Goal: Task Accomplishment & Management: Complete application form

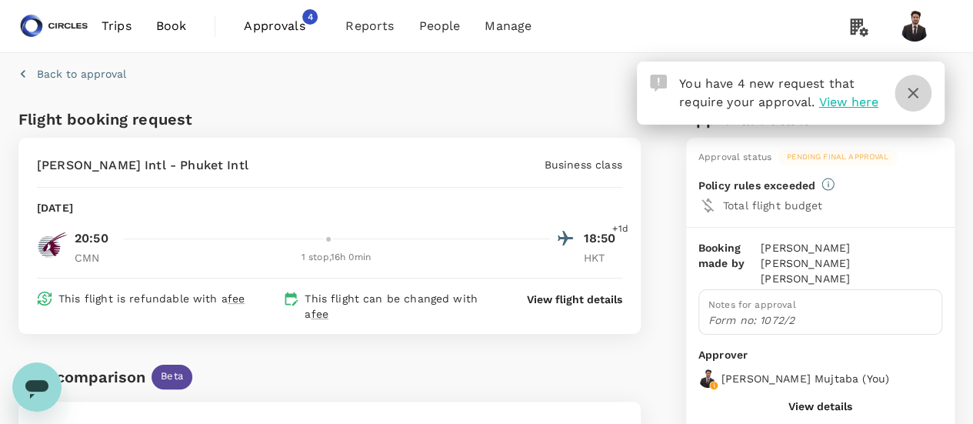
click at [913, 96] on icon "button" at bounding box center [913, 93] width 18 height 18
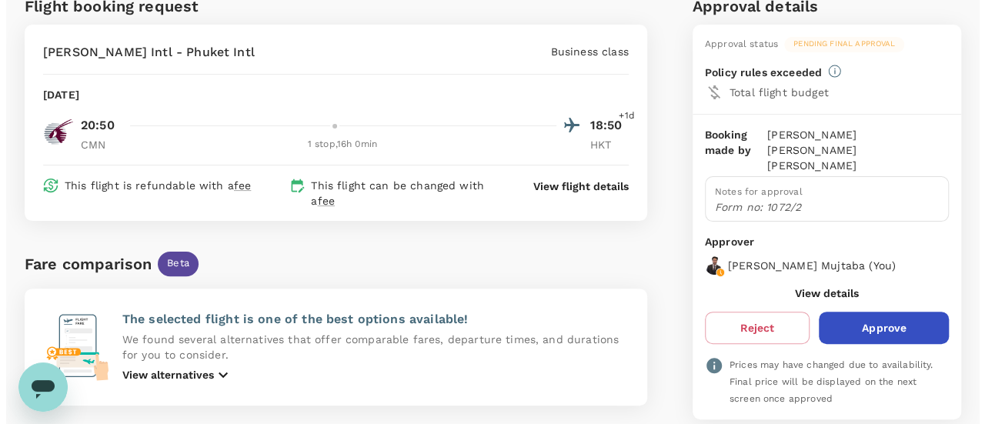
scroll to position [99, 0]
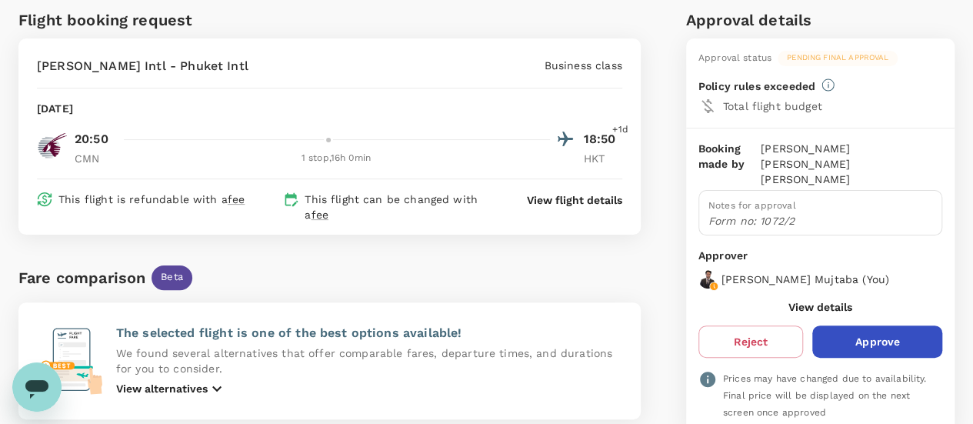
click at [555, 58] on p "Business class" at bounding box center [584, 65] width 78 height 15
click at [563, 192] on p "View flight details" at bounding box center [574, 199] width 95 height 15
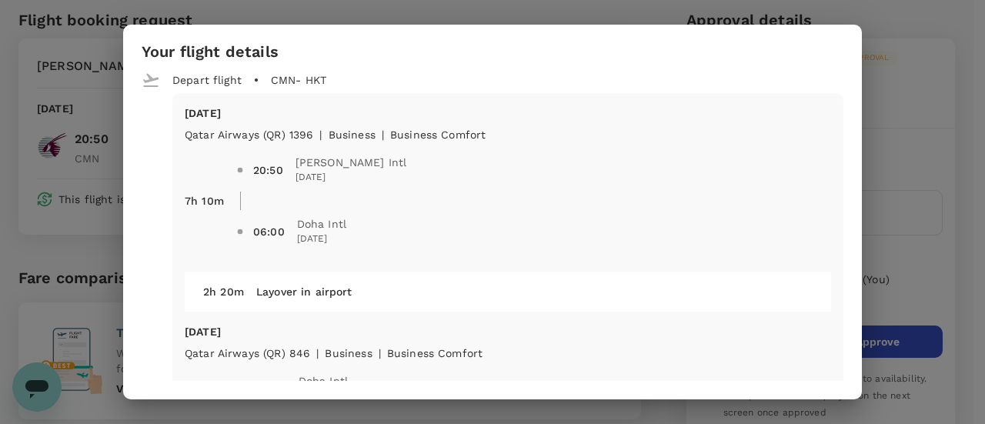
scroll to position [0, 0]
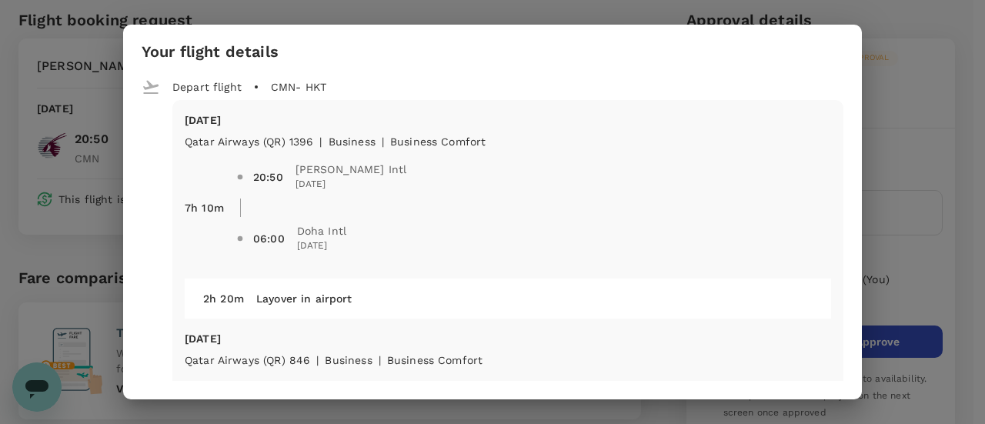
click at [360, 172] on span "[PERSON_NAME] Intl" at bounding box center [351, 169] width 112 height 15
copy span "[PERSON_NAME] Intl"
click at [819, 45] on div "Your flight details" at bounding box center [493, 52] width 702 height 18
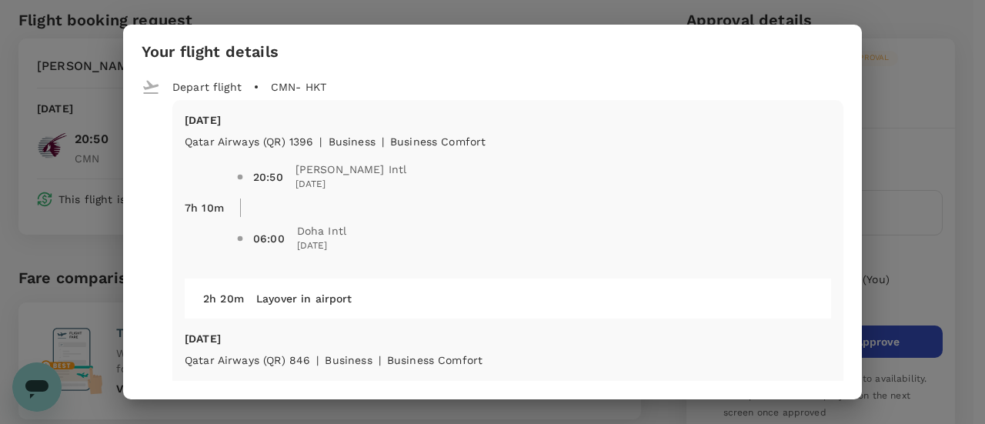
click at [921, 30] on div "Your flight details Depart flight CMN - HKT [DATE] Qatar Airways (QR) 1396 | bu…" at bounding box center [492, 212] width 985 height 424
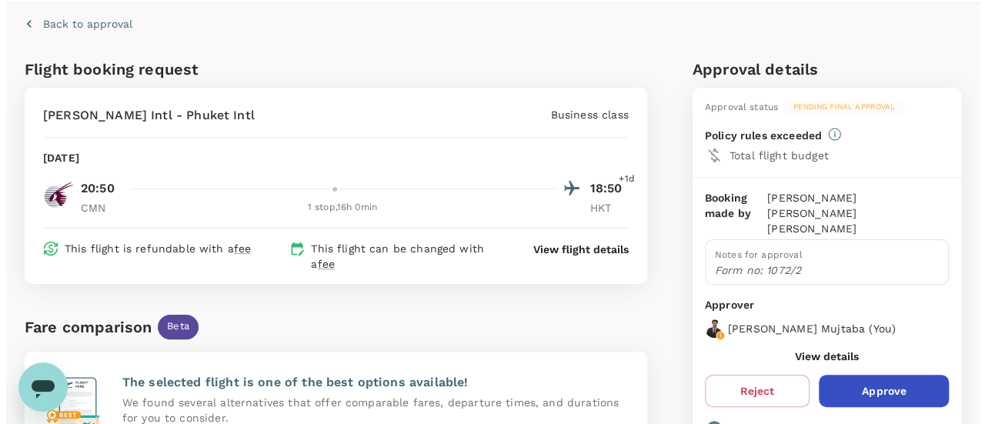
scroll to position [65, 0]
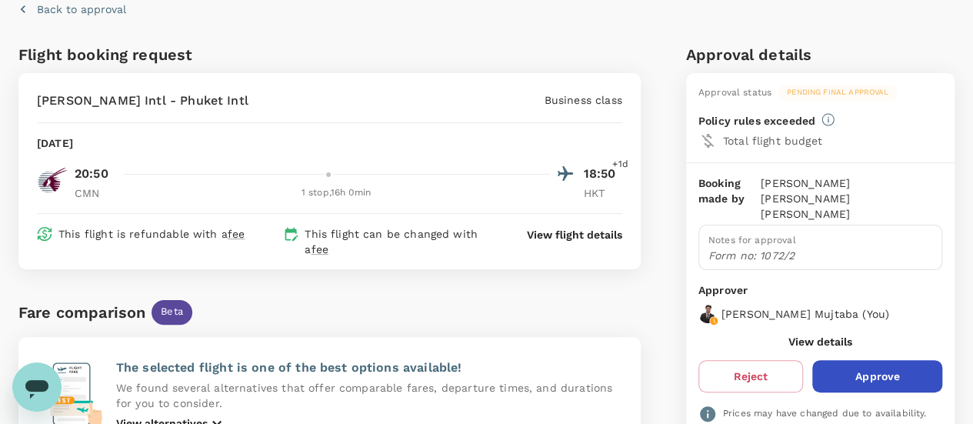
click at [616, 227] on p "View flight details" at bounding box center [574, 234] width 95 height 15
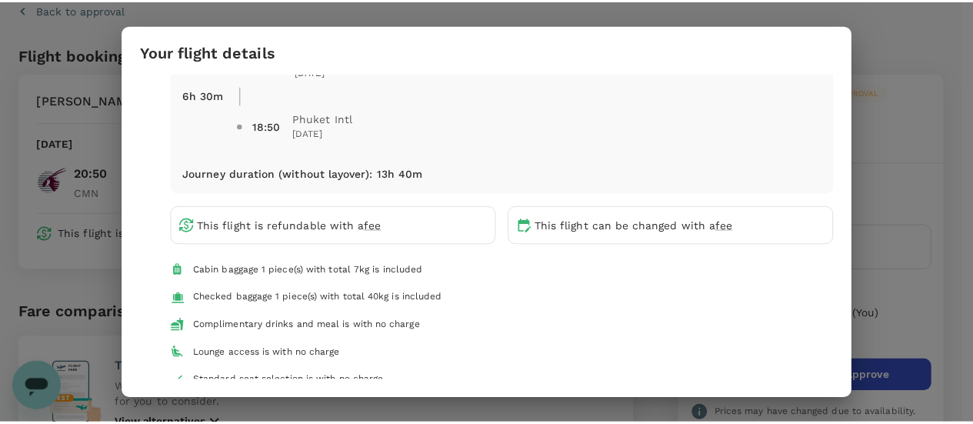
scroll to position [0, 0]
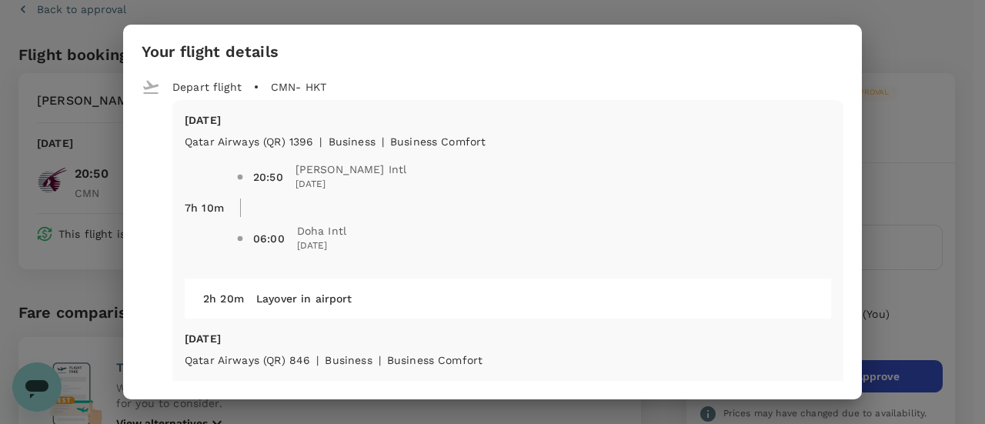
click at [925, 44] on div "Your flight details Depart flight CMN - HKT [DATE] Qatar Airways (QR) 1396 | bu…" at bounding box center [492, 212] width 985 height 424
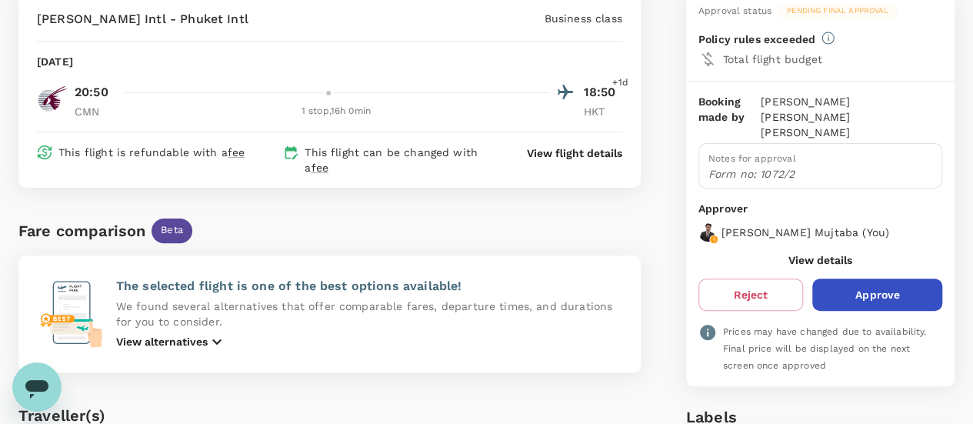
scroll to position [141, 0]
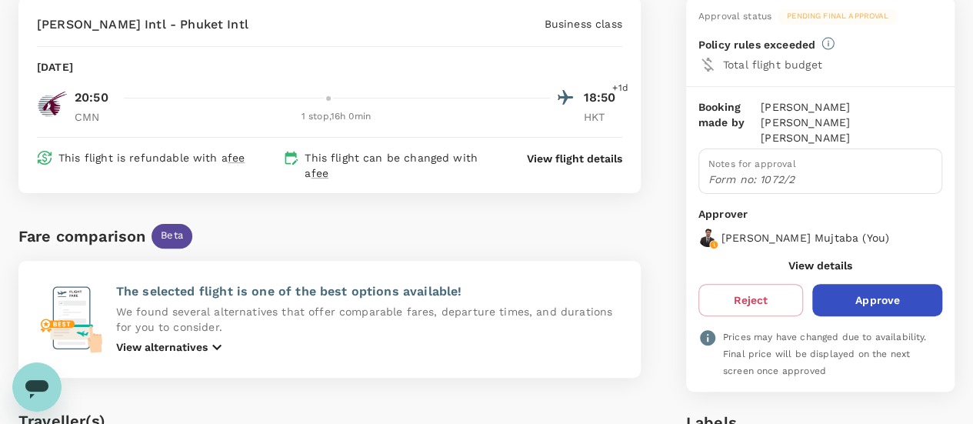
click at [598, 152] on p "View flight details" at bounding box center [574, 158] width 95 height 15
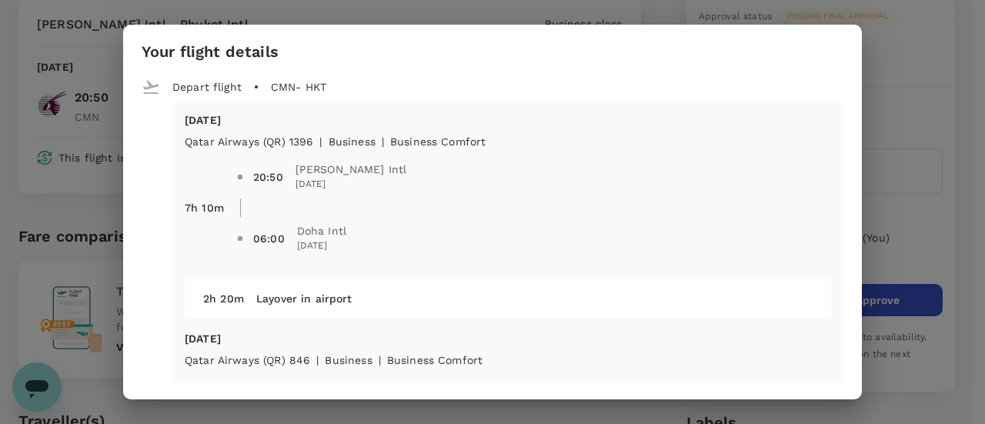
click at [945, 87] on div "Your flight details Depart flight CMN - HKT [DATE] Qatar Airways (QR) 1396 | bu…" at bounding box center [492, 212] width 985 height 424
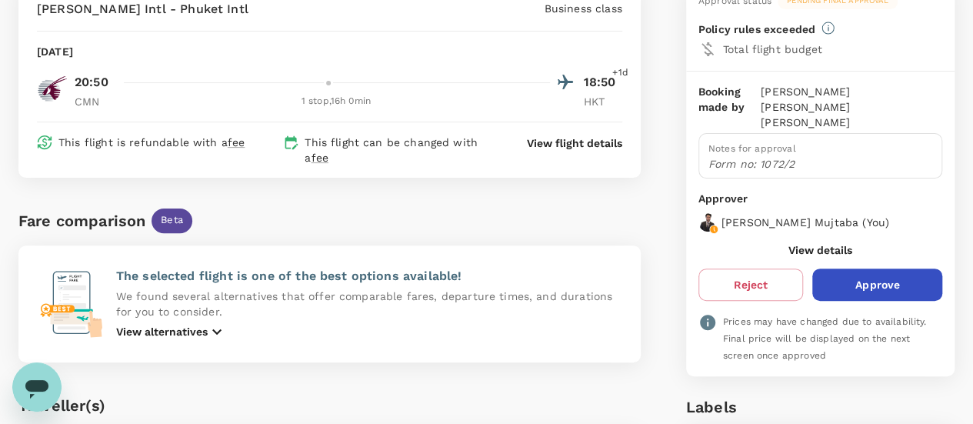
scroll to position [161, 0]
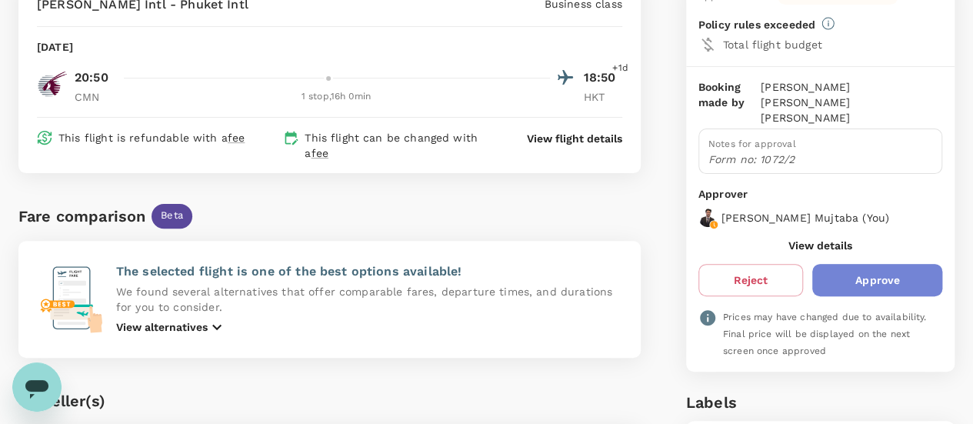
click at [889, 264] on button "Approve" at bounding box center [877, 280] width 130 height 32
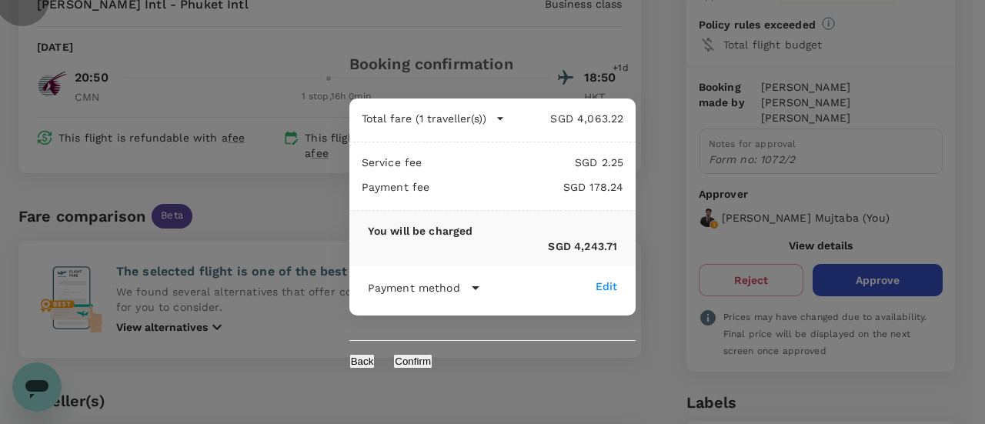
click at [432, 354] on button "Confirm" at bounding box center [412, 361] width 39 height 15
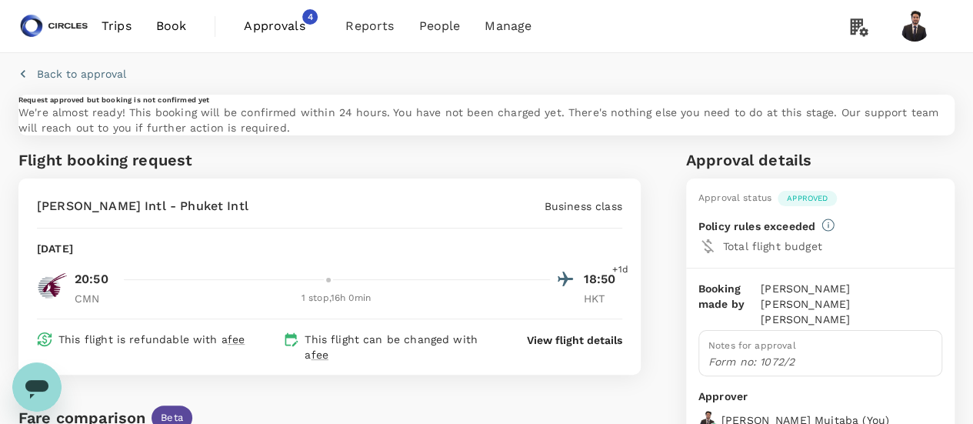
scroll to position [31, 0]
